Goal: Information Seeking & Learning: Learn about a topic

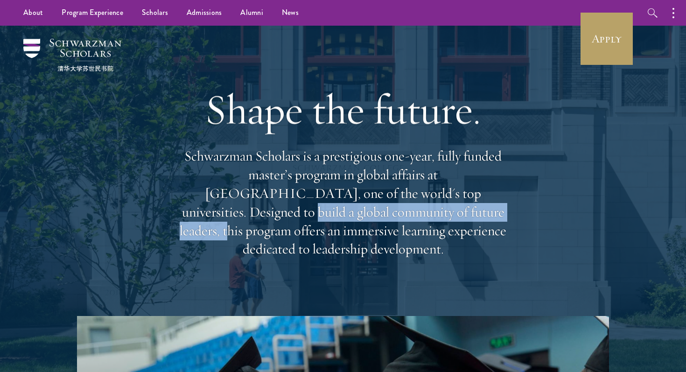
drag, startPoint x: 412, startPoint y: 205, endPoint x: 329, endPoint y: 219, distance: 84.1
click at [329, 219] on p "Schwarzman Scholars is a prestigious one-year, fully funded master’s program in…" at bounding box center [343, 202] width 336 height 111
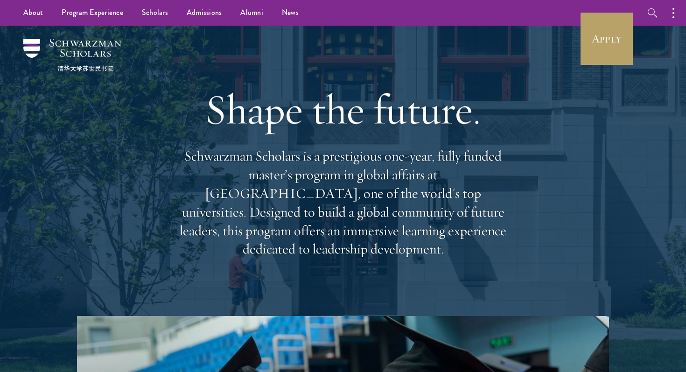
click at [401, 203] on p "Schwarzman Scholars is a prestigious one-year, fully funded master’s program in…" at bounding box center [343, 202] width 336 height 111
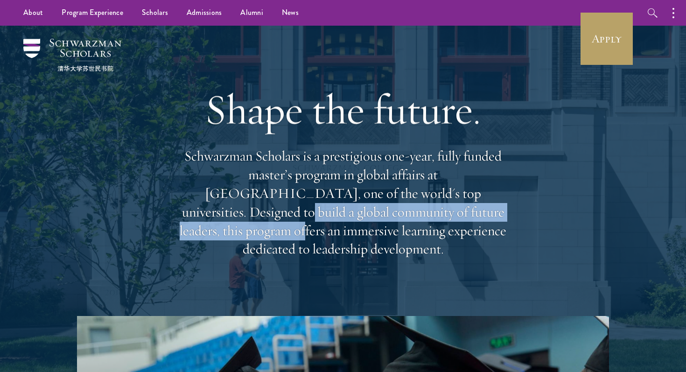
drag, startPoint x: 408, startPoint y: 204, endPoint x: 407, endPoint y: 215, distance: 10.8
click at [407, 215] on p "Schwarzman Scholars is a prestigious one-year, fully funded master’s program in…" at bounding box center [343, 202] width 336 height 111
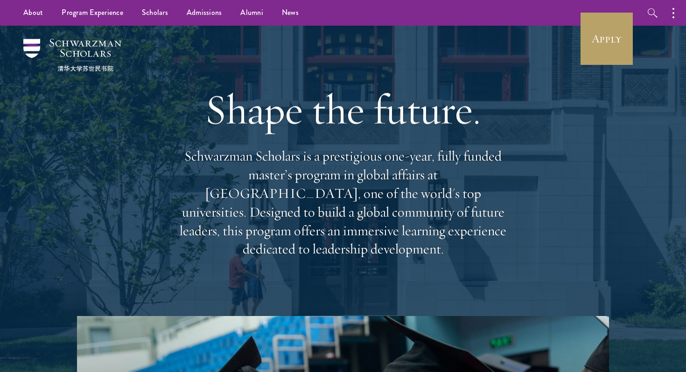
click at [417, 225] on p "Schwarzman Scholars is a prestigious one-year, fully funded master’s program in…" at bounding box center [343, 202] width 336 height 111
drag, startPoint x: 453, startPoint y: 223, endPoint x: 492, endPoint y: 239, distance: 41.4
click at [492, 239] on p "Schwarzman Scholars is a prestigious one-year, fully funded master’s program in…" at bounding box center [343, 202] width 336 height 111
copy p "immersive learning experience dedicated to leadership development"
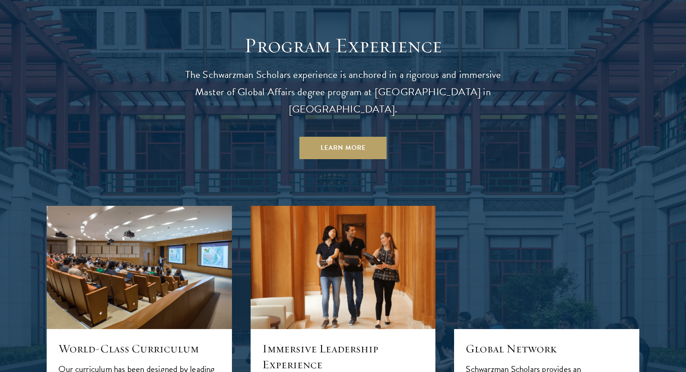
scroll to position [875, 0]
